Goal: Find specific page/section: Find specific page/section

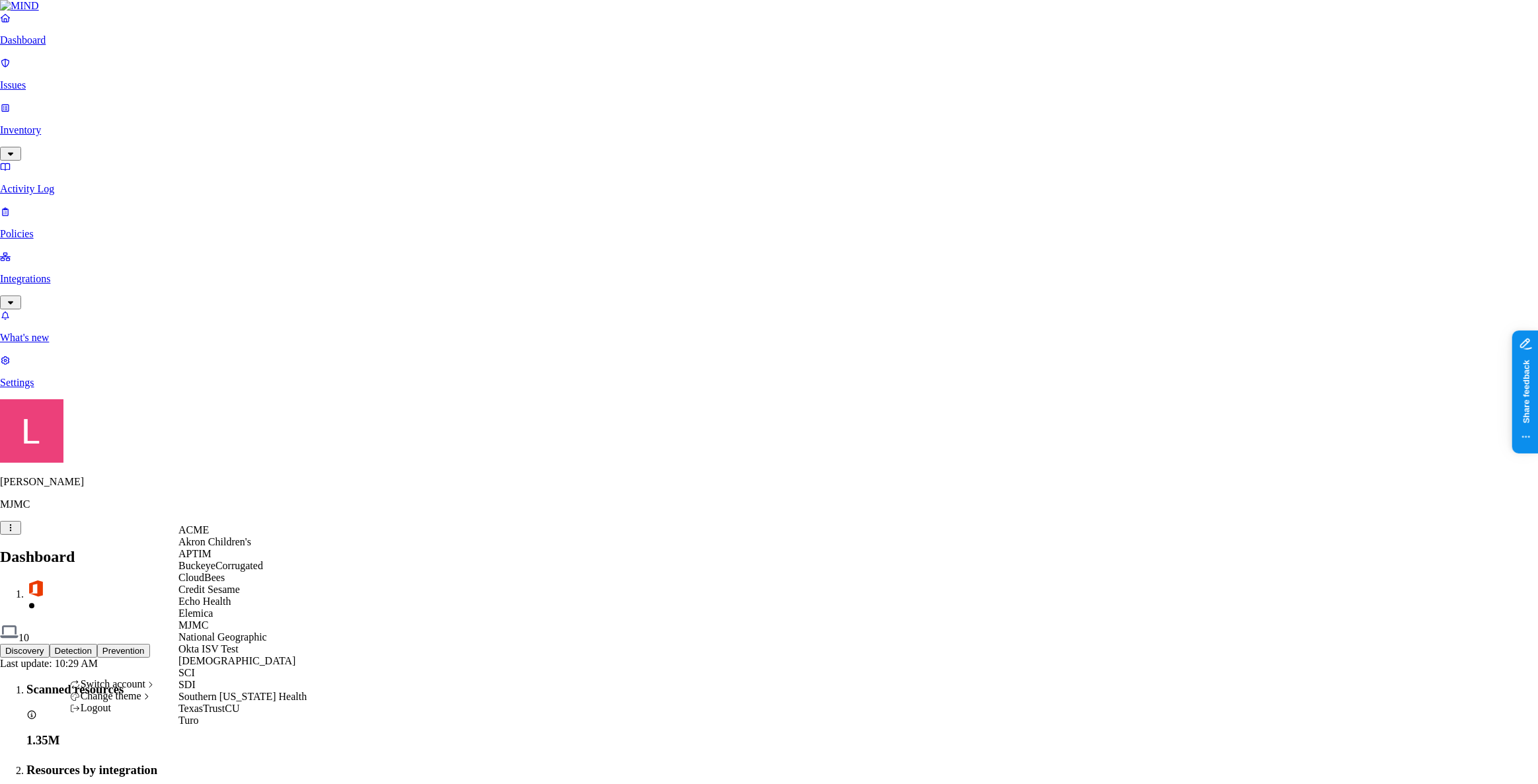
scroll to position [120, 0]
click at [231, 678] on div "SCI" at bounding box center [243, 673] width 128 height 12
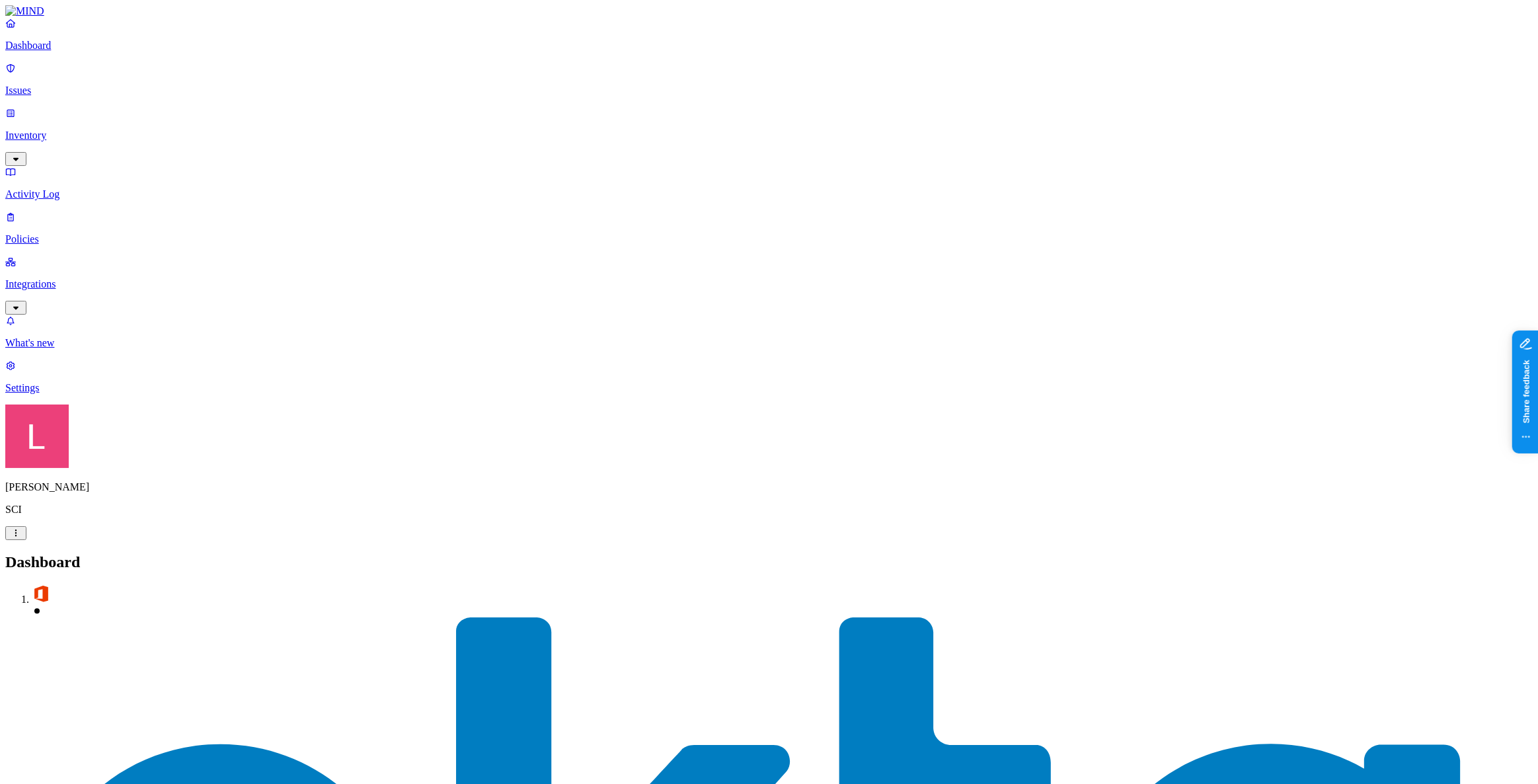
click at [67, 141] on div "Dashboard Issues Inventory Activity Log Policies Integrations" at bounding box center [769, 166] width 1528 height 297
click at [64, 233] on p "Policies" at bounding box center [769, 239] width 1528 height 12
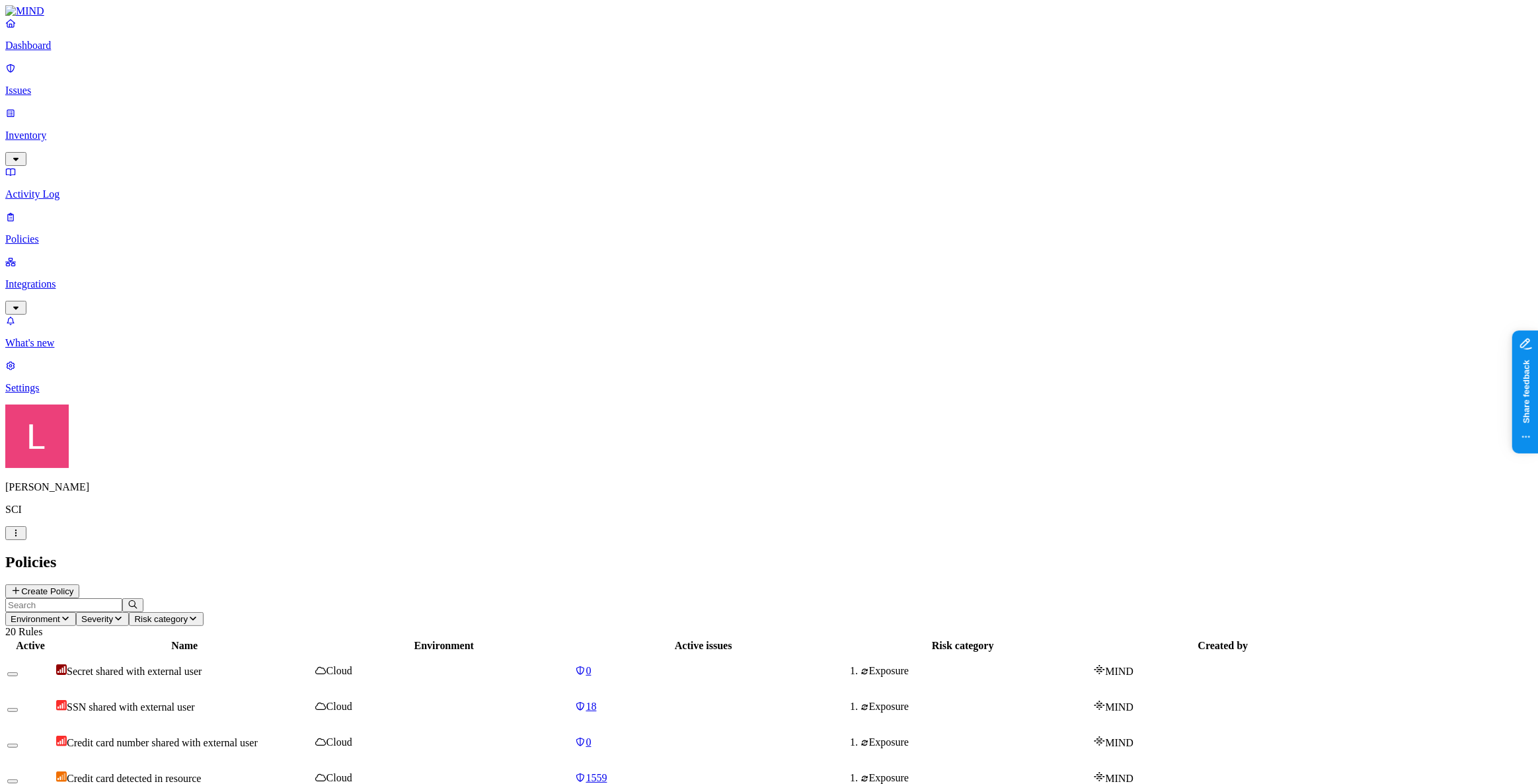
click at [85, 51] on p "Dashboard" at bounding box center [769, 46] width 1528 height 12
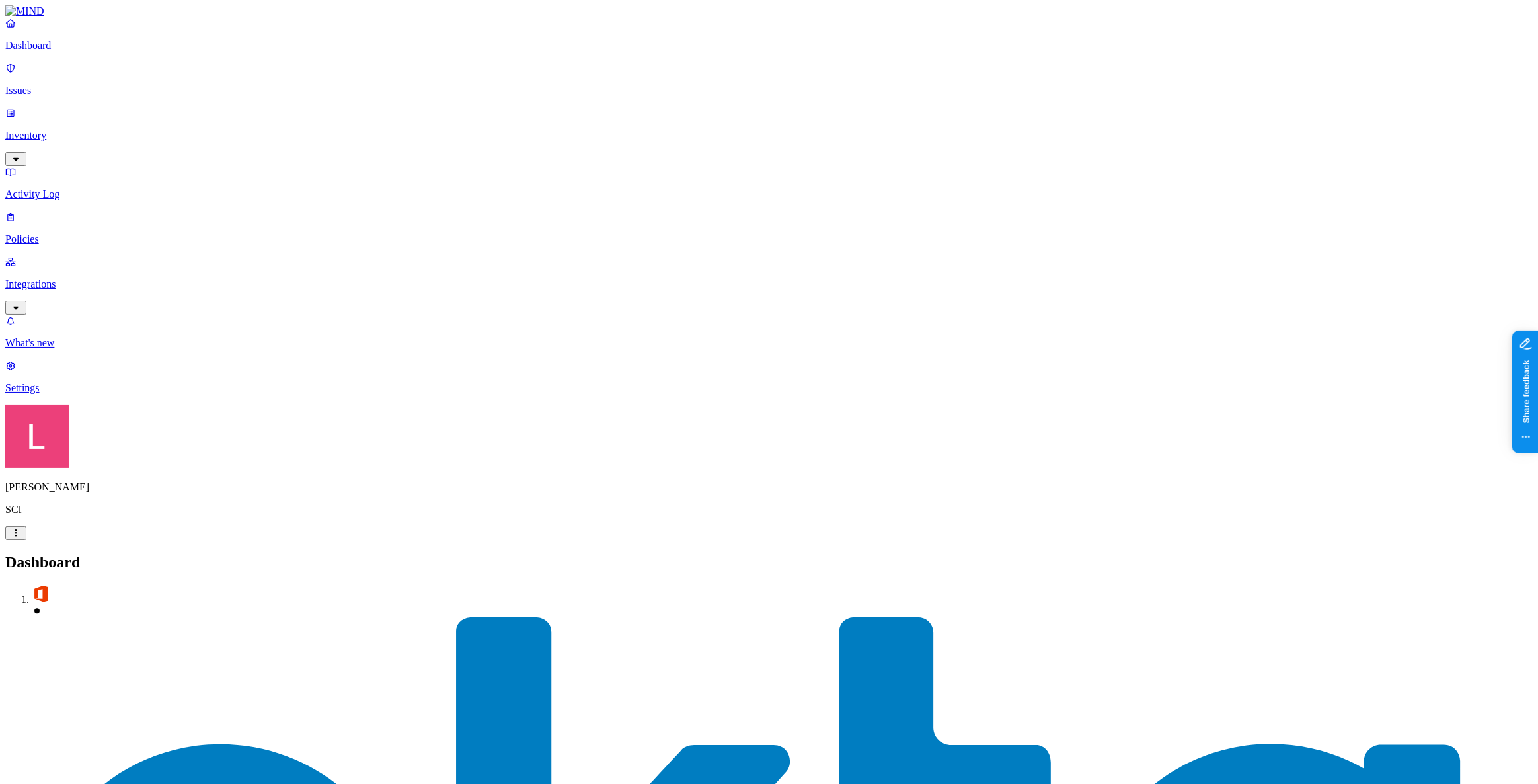
click at [93, 116] on link "Inventory" at bounding box center [769, 136] width 1528 height 57
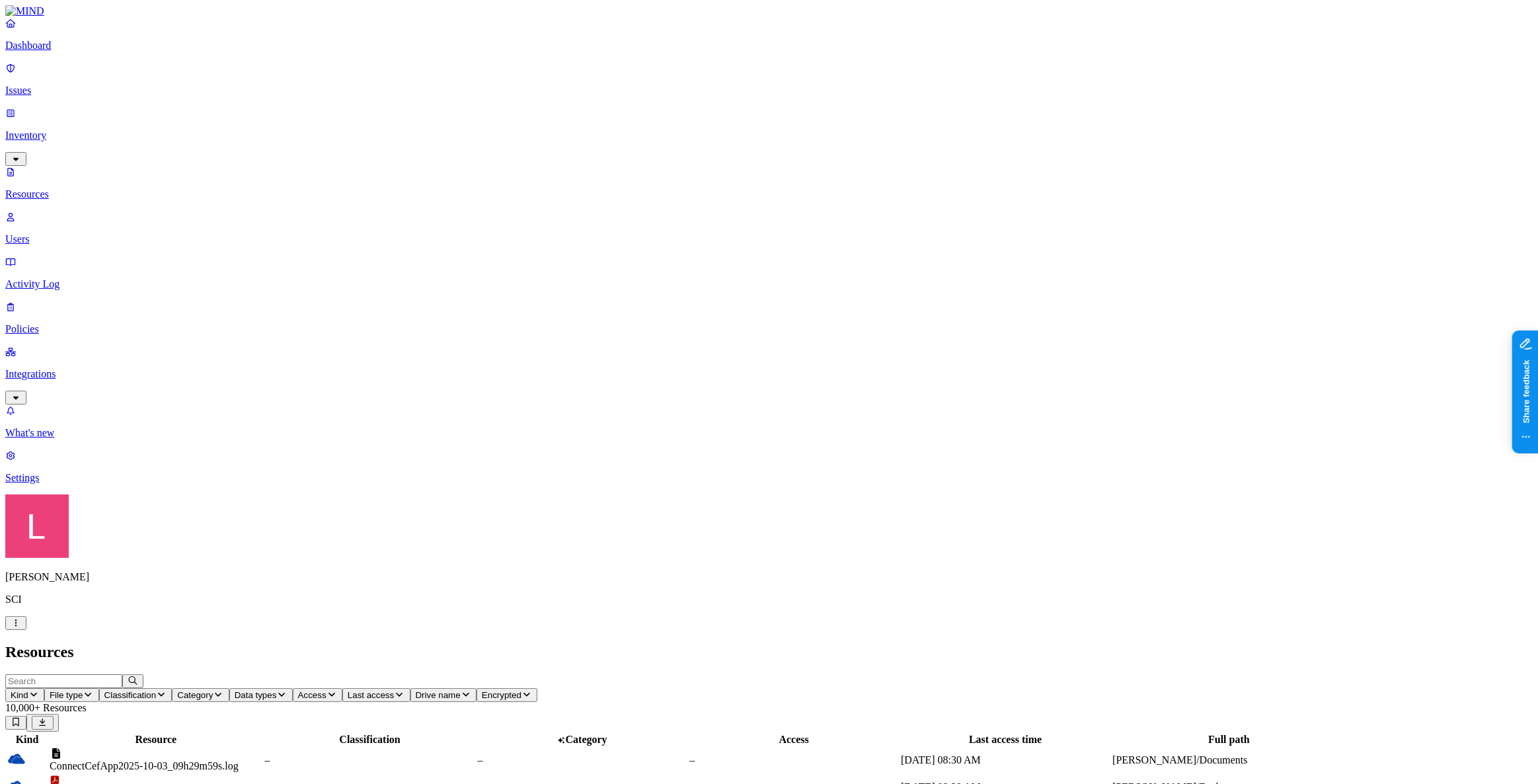
click at [327, 690] on span "Access" at bounding box center [313, 695] width 29 height 10
click at [600, 265] on button "button" at bounding box center [605, 267] width 11 height 4
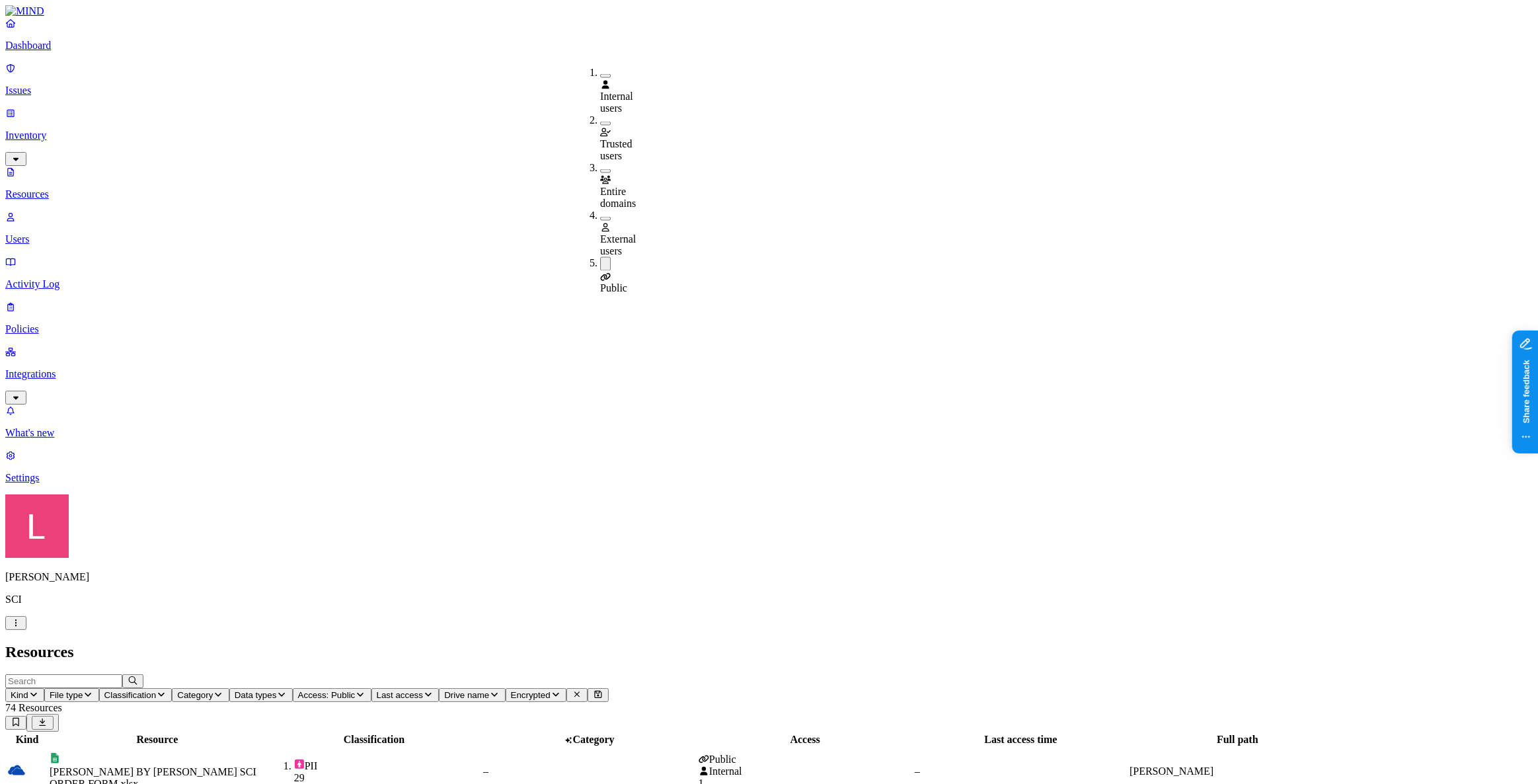
click at [793, 643] on h2 "Resources" at bounding box center [769, 651] width 1528 height 18
click at [157, 690] on span "Classification" at bounding box center [130, 695] width 52 height 10
click at [399, 185] on button "button" at bounding box center [404, 187] width 11 height 4
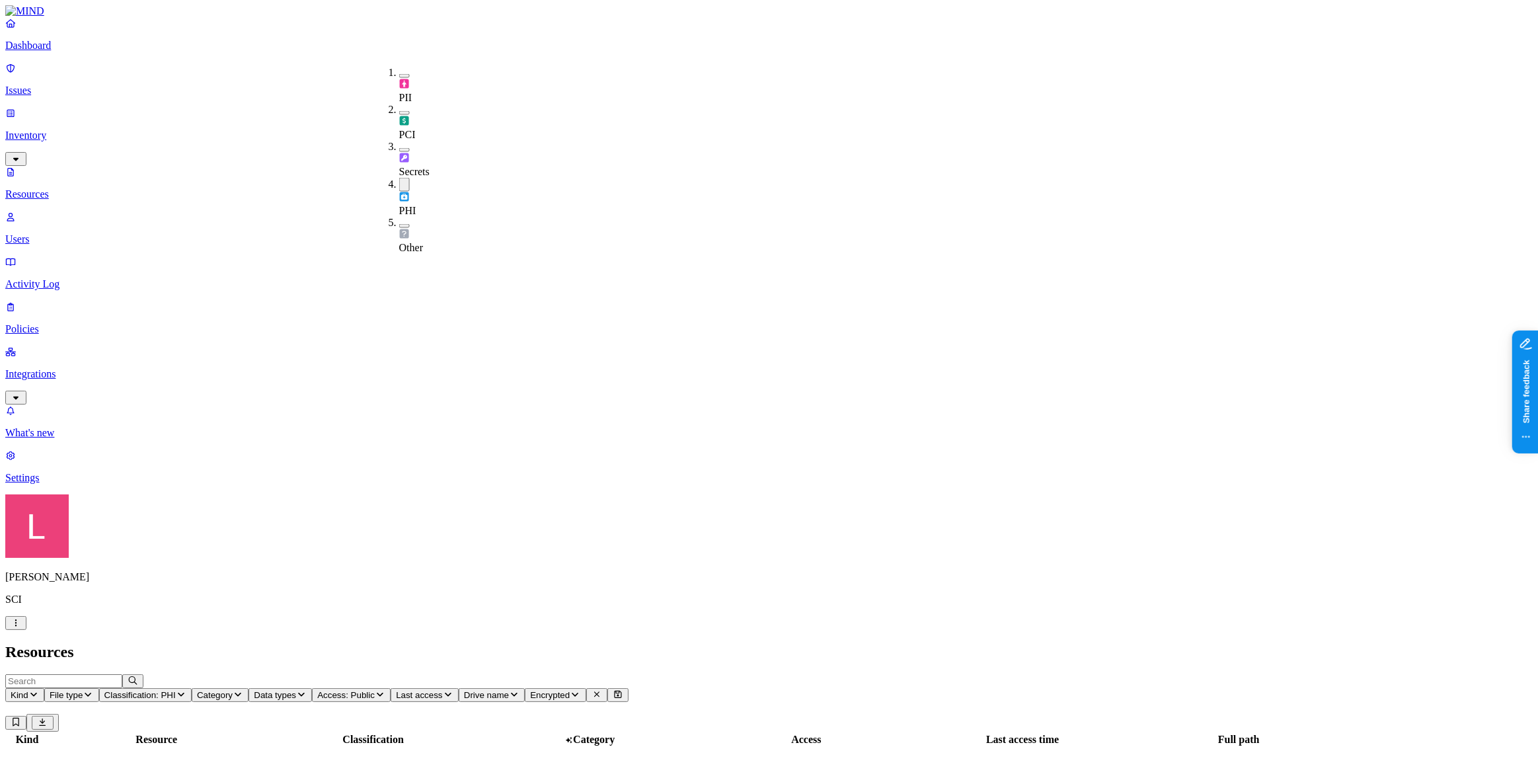
click at [488, 643] on h2 "Resources" at bounding box center [769, 651] width 1528 height 18
